Goal: Task Accomplishment & Management: Manage account settings

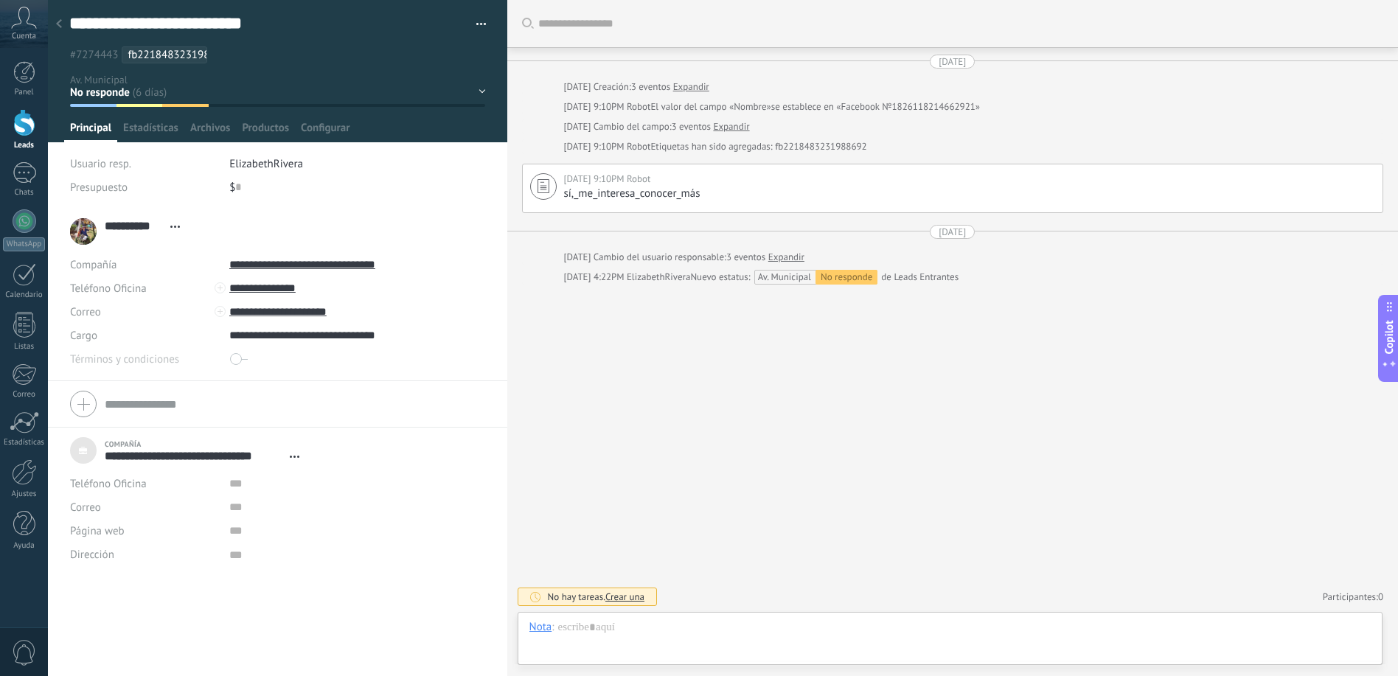
scroll to position [15, 0]
click at [55, 26] on div at bounding box center [59, 24] width 21 height 29
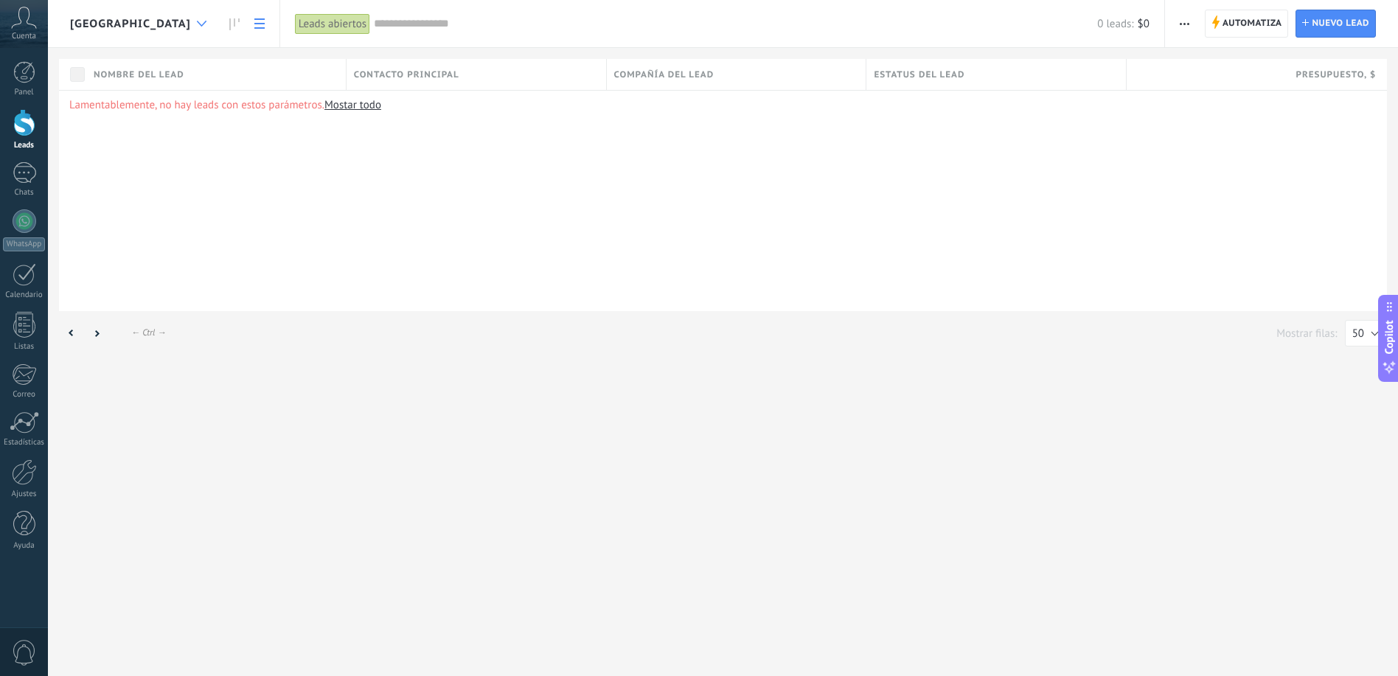
click at [189, 24] on div at bounding box center [201, 24] width 24 height 29
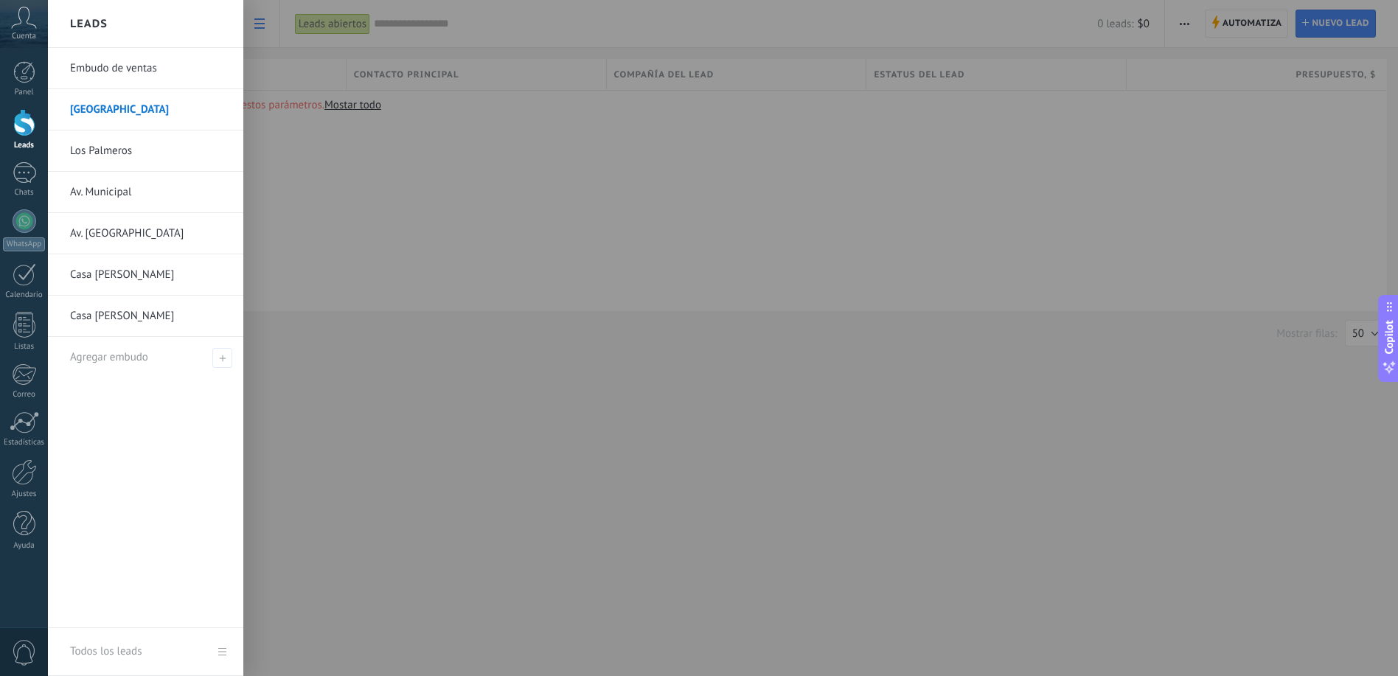
click at [175, 187] on link "Av. Municipal" at bounding box center [149, 192] width 159 height 41
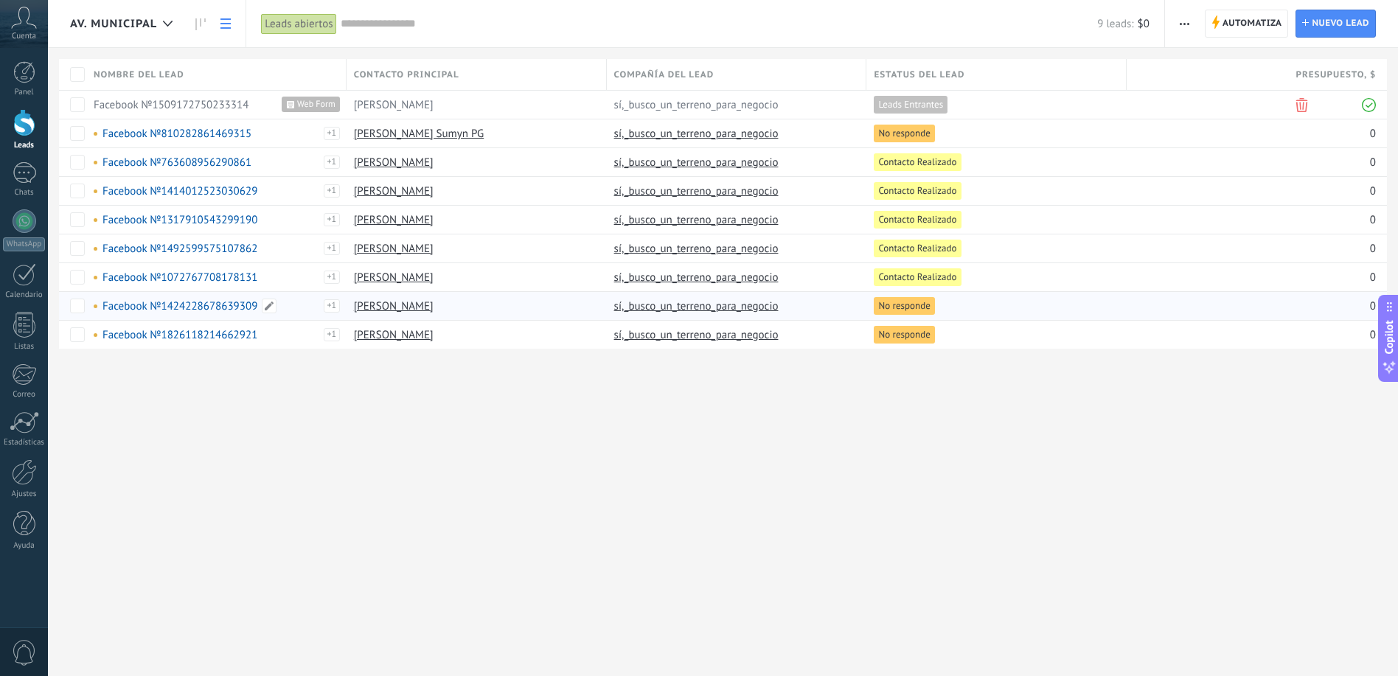
click at [209, 302] on link "Facebook №1424228678639309" at bounding box center [179, 306] width 155 height 14
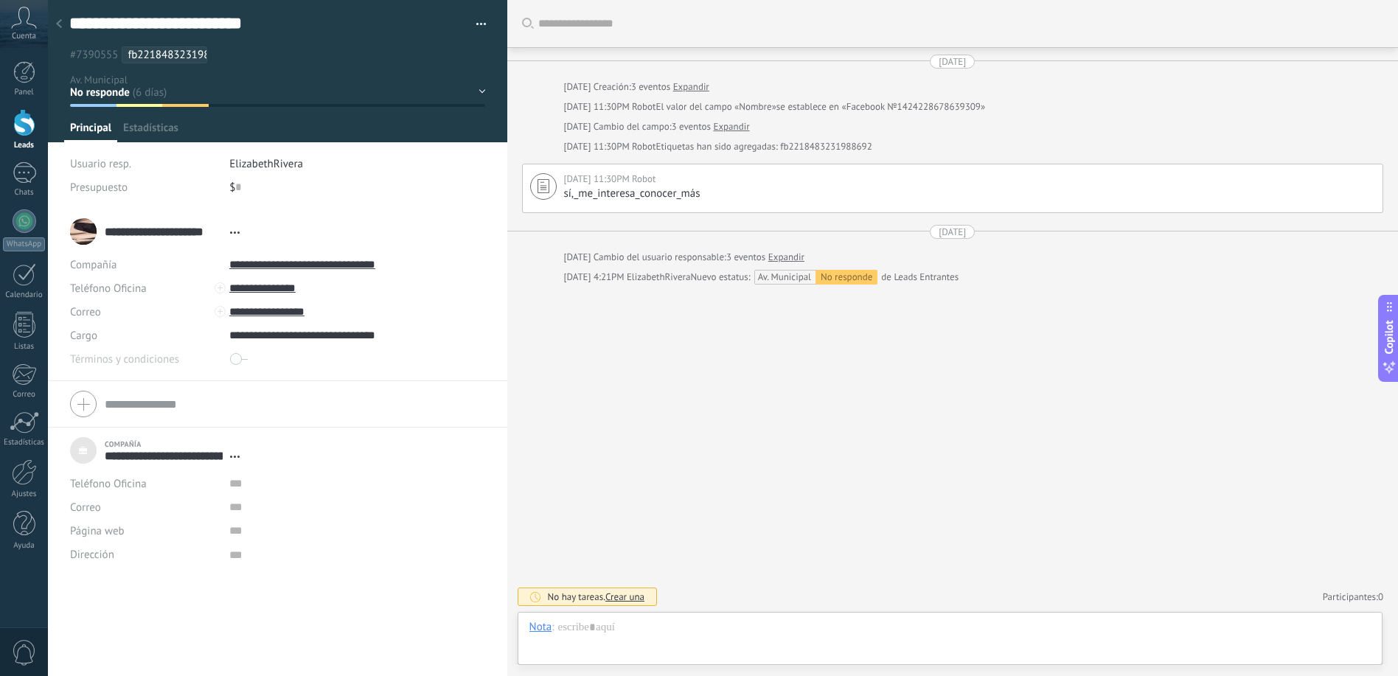
scroll to position [15, 0]
click at [258, 312] on input "**********" at bounding box center [339, 312] width 220 height 24
click at [258, 358] on div "Copiar" at bounding box center [265, 361] width 70 height 25
click at [62, 25] on div at bounding box center [59, 24] width 21 height 29
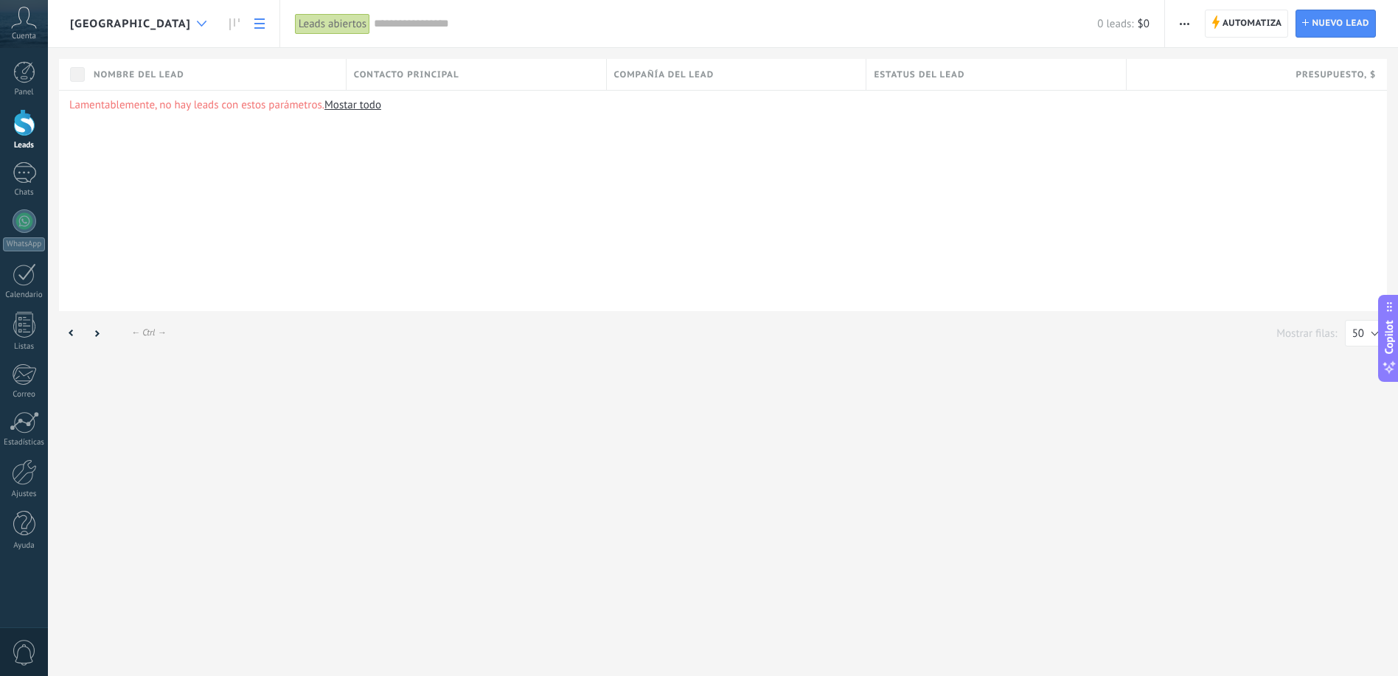
click at [189, 28] on div at bounding box center [201, 24] width 24 height 29
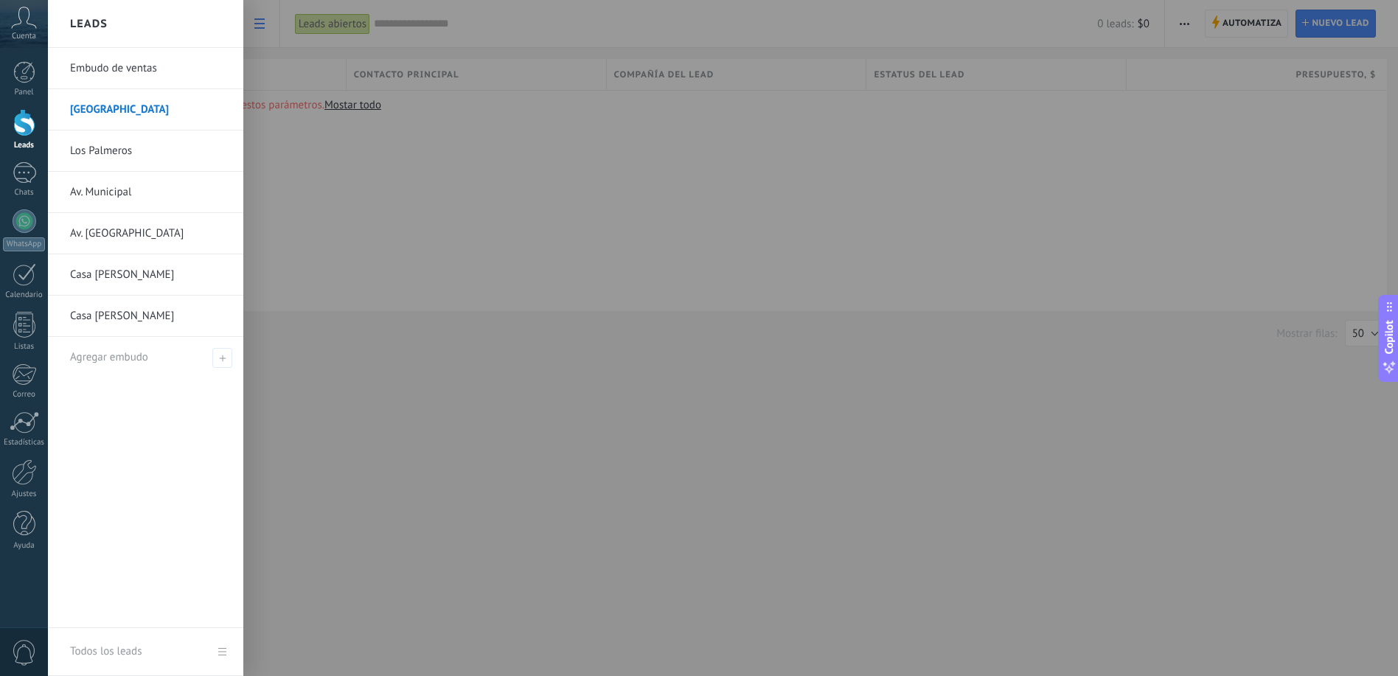
click at [160, 192] on link "Av. Municipal" at bounding box center [149, 192] width 159 height 41
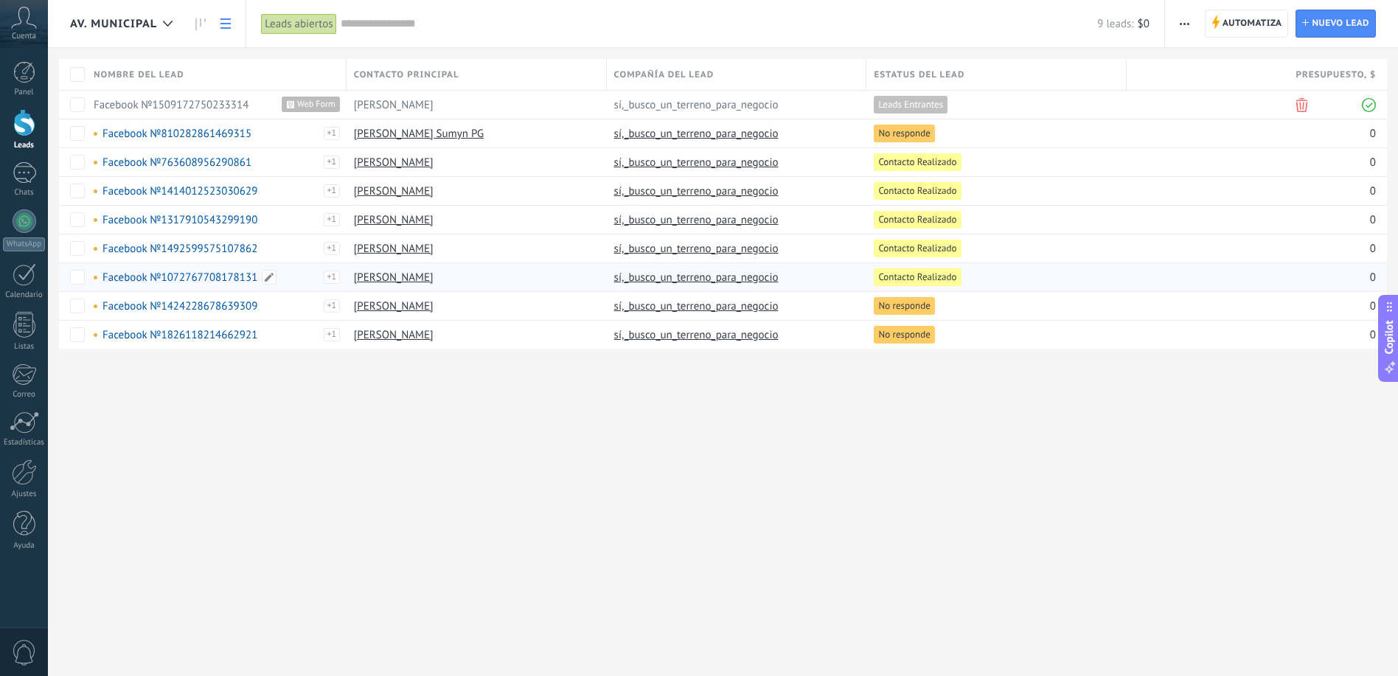
click at [205, 274] on link "Facebook №1072767708178131" at bounding box center [179, 278] width 155 height 14
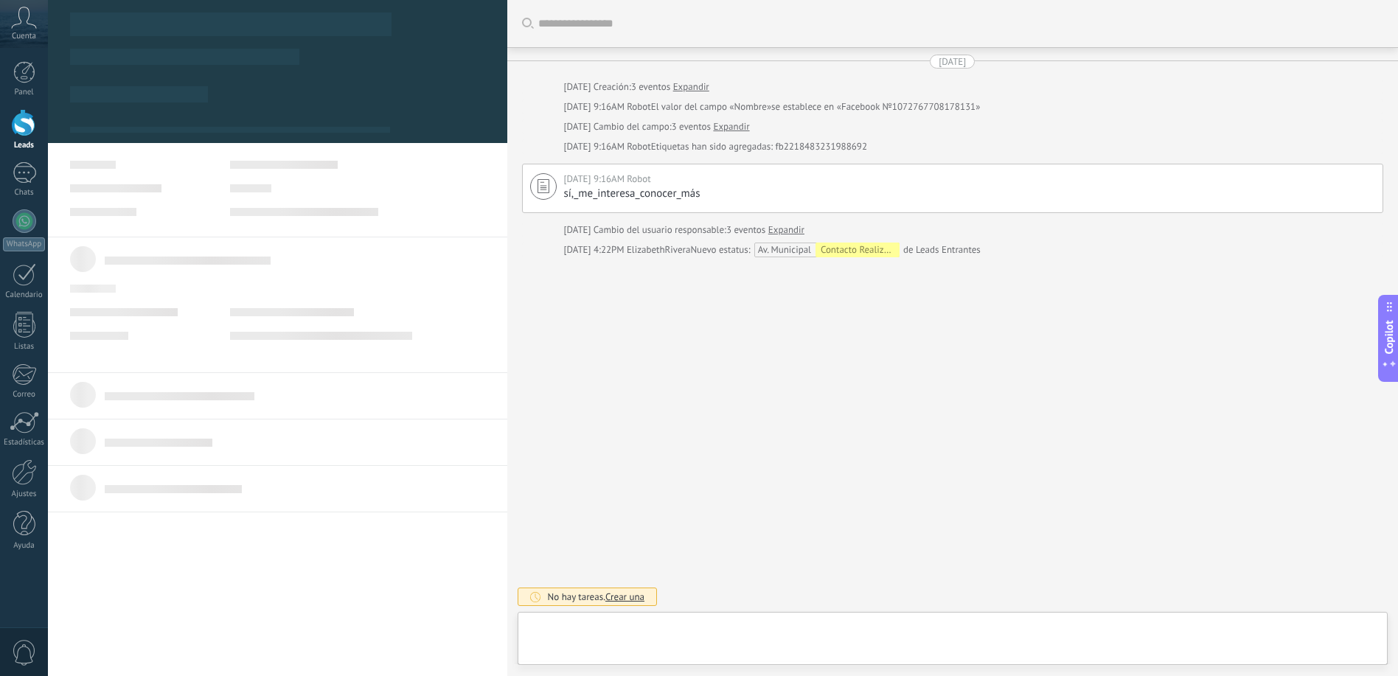
type textarea "***"
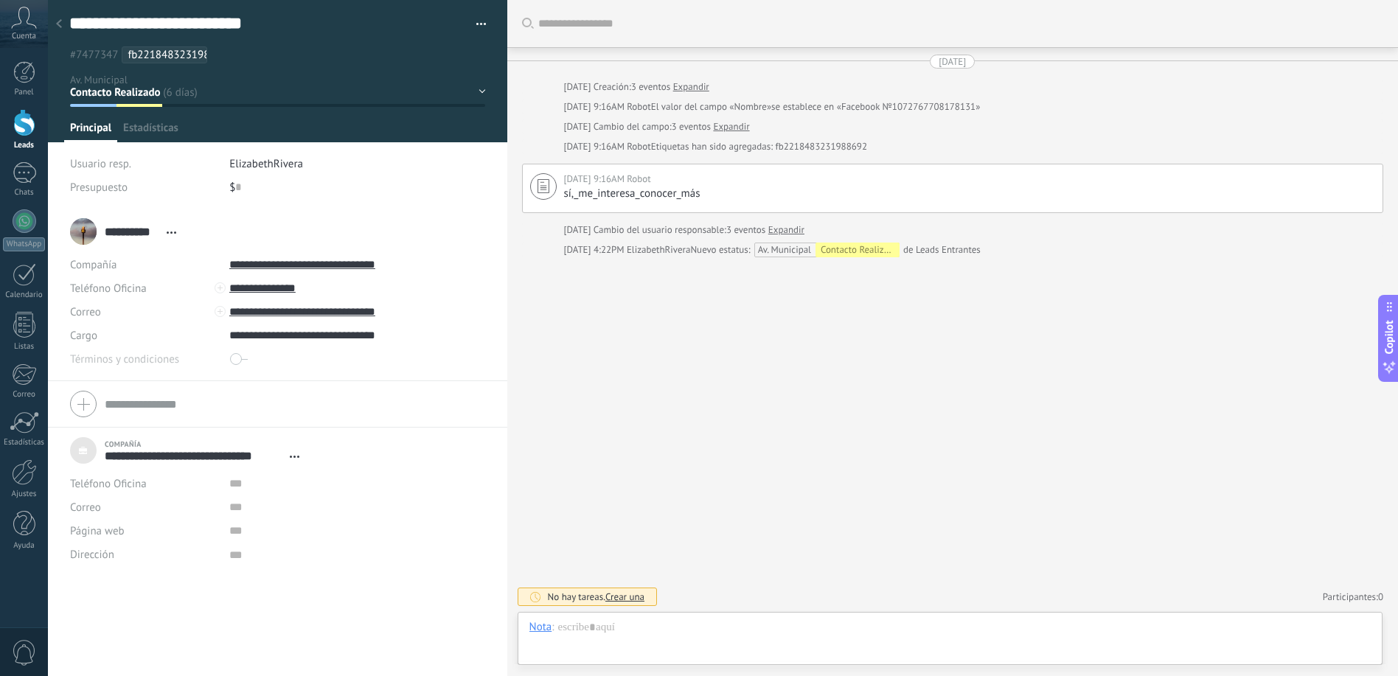
scroll to position [15, 0]
click at [294, 316] on input "**********" at bounding box center [339, 312] width 220 height 24
click at [287, 363] on div "Copiar" at bounding box center [265, 361] width 70 height 25
click at [60, 24] on icon at bounding box center [59, 23] width 6 height 9
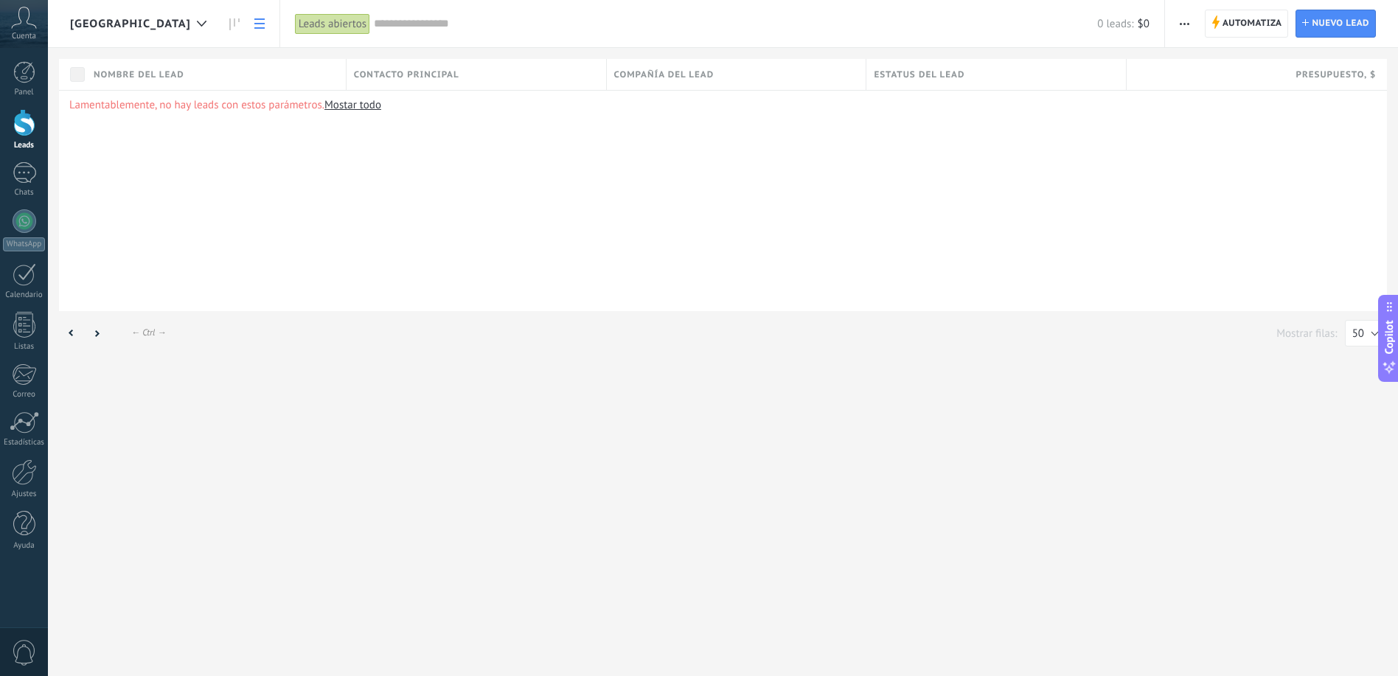
click at [247, 21] on link at bounding box center [259, 24] width 25 height 29
click at [197, 25] on use at bounding box center [202, 24] width 10 height 6
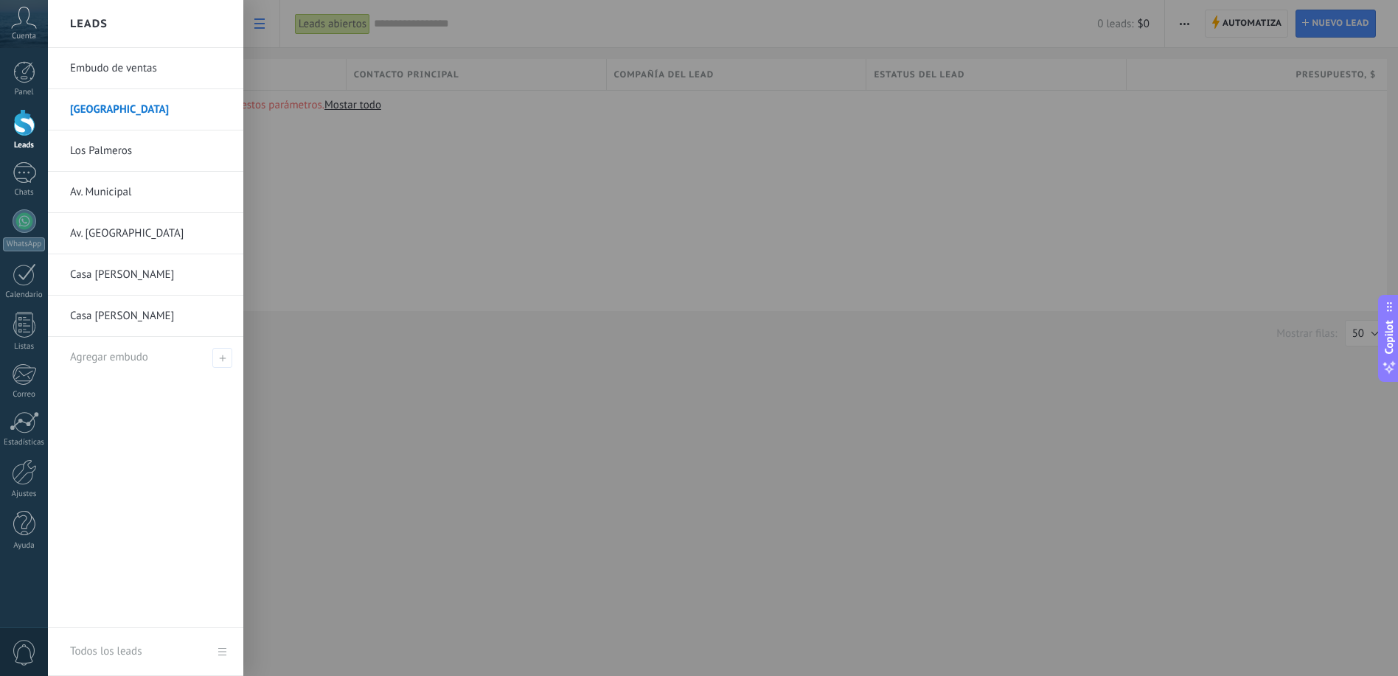
click at [120, 181] on link "Av. Municipal" at bounding box center [149, 192] width 159 height 41
